Goal: Find specific page/section: Find specific page/section

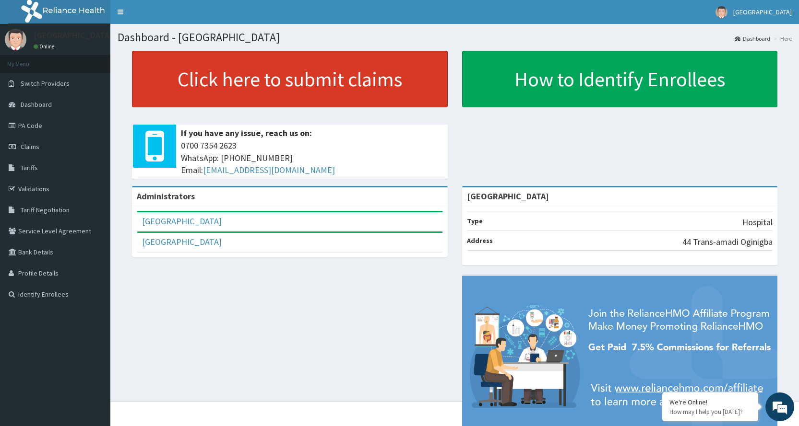
click at [355, 86] on link "Click here to submit claims" at bounding box center [290, 79] width 316 height 57
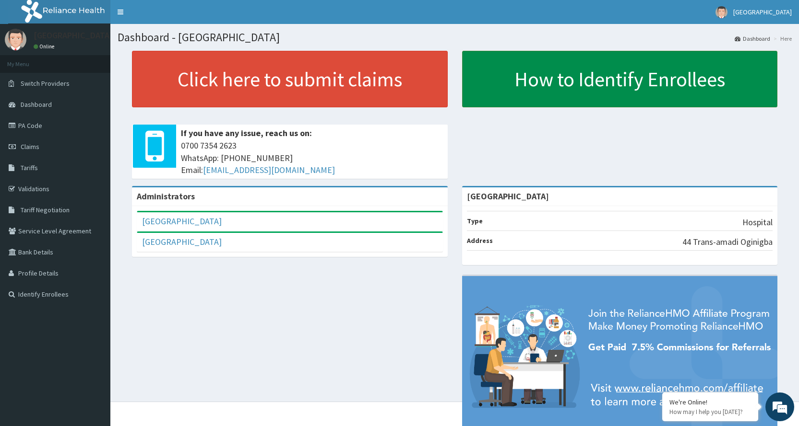
click at [614, 106] on link "How to Identify Enrollees" at bounding box center [620, 79] width 316 height 57
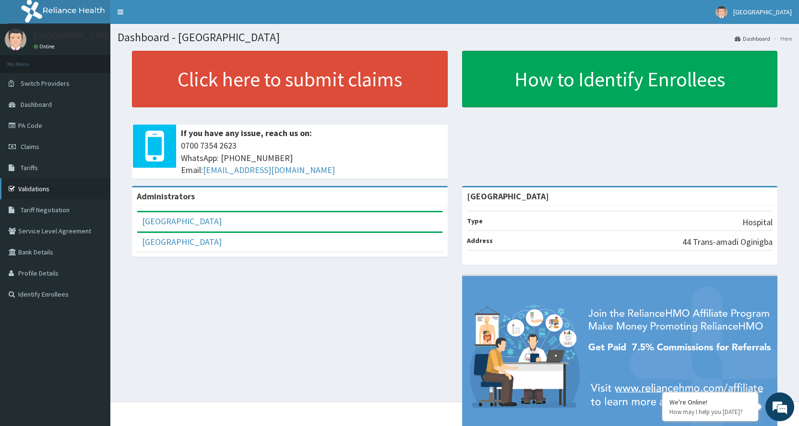
click at [27, 189] on link "Validations" at bounding box center [55, 188] width 110 height 21
